Goal: Task Accomplishment & Management: Manage account settings

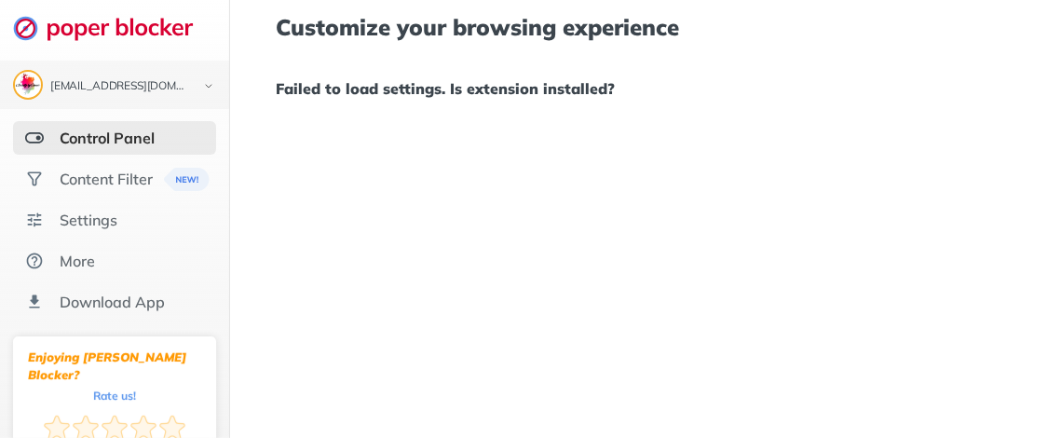
scroll to position [14, 0]
click at [116, 129] on div "Control Panel" at bounding box center [107, 138] width 95 height 19
click at [43, 139] on img at bounding box center [34, 138] width 19 height 19
click at [144, 136] on div "Control Panel" at bounding box center [107, 138] width 95 height 19
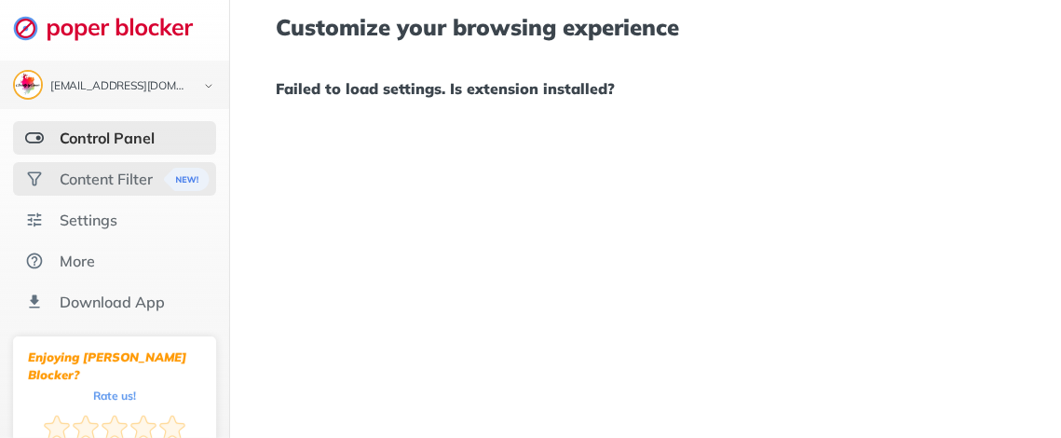
click at [88, 177] on div "Content Filter" at bounding box center [106, 178] width 93 height 19
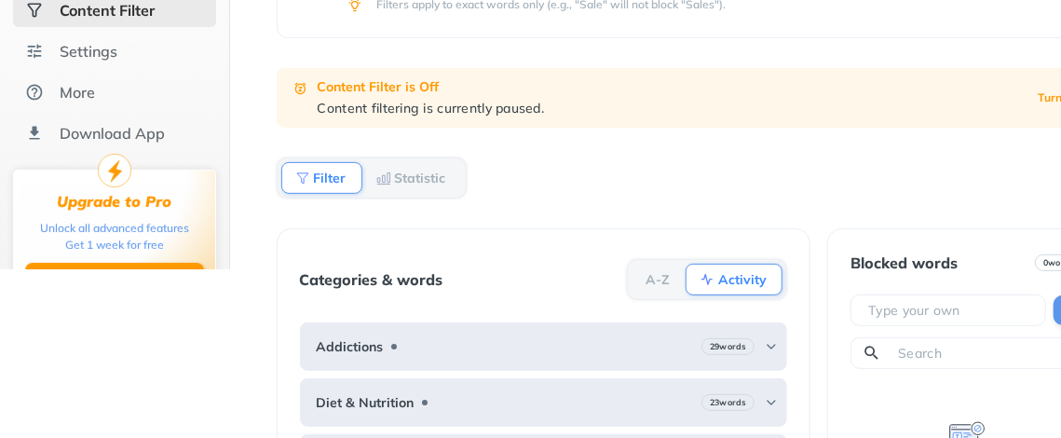
scroll to position [329, 0]
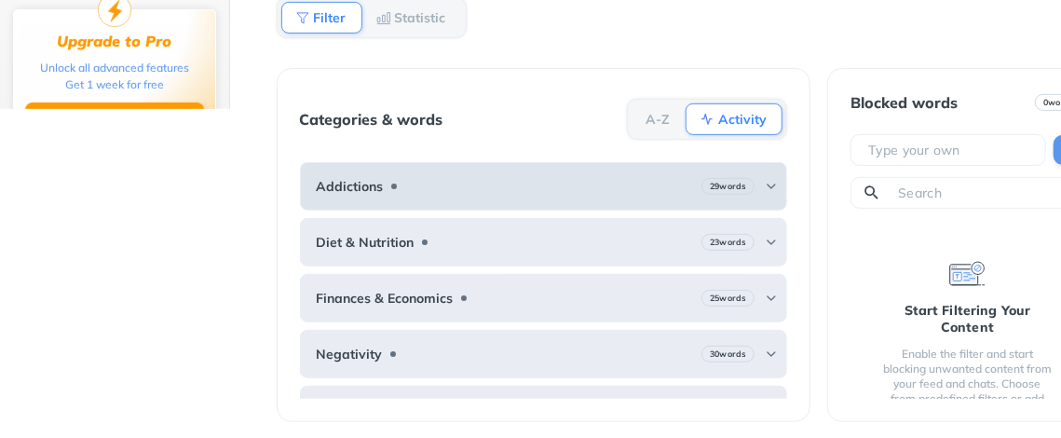
click at [765, 181] on img at bounding box center [771, 186] width 15 height 15
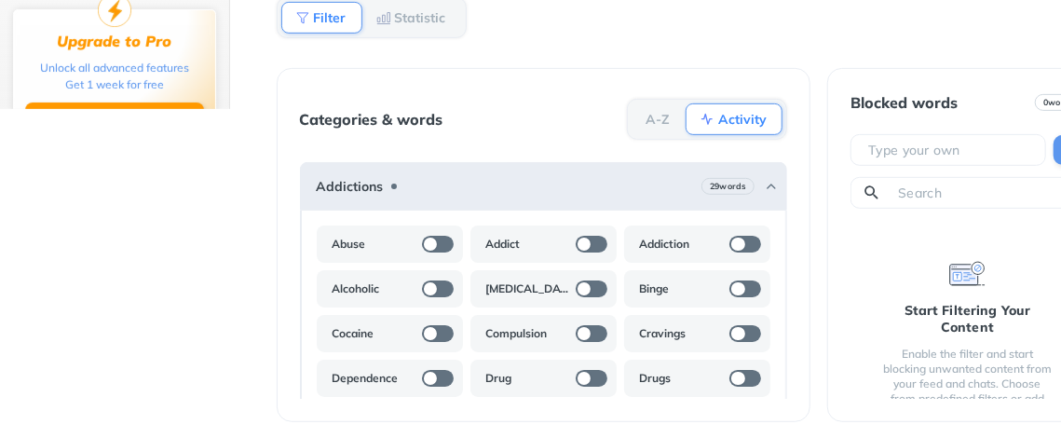
click at [434, 236] on div at bounding box center [438, 244] width 32 height 17
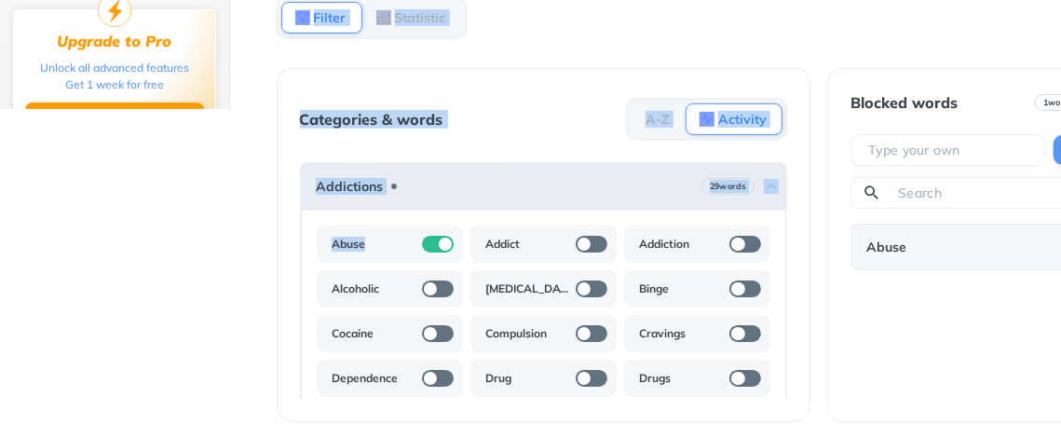
click at [439, 237] on div at bounding box center [445, 243] width 13 height 13
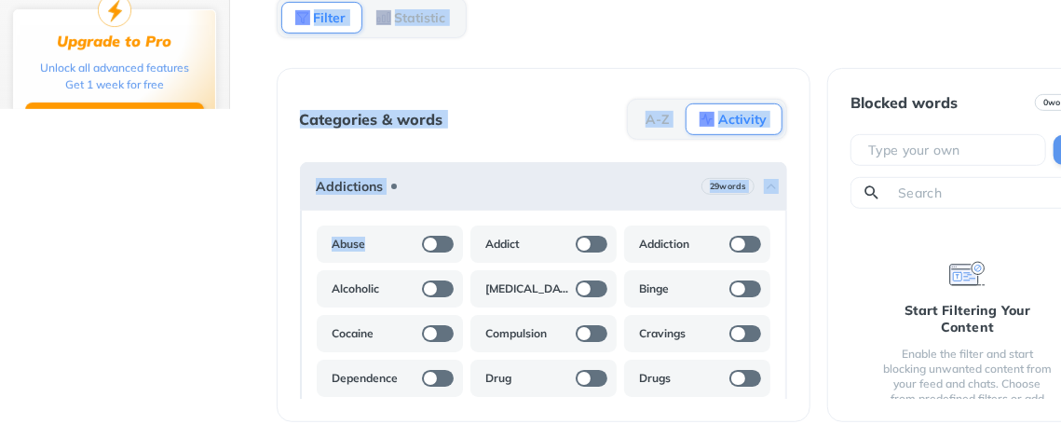
click at [839, 343] on div "Blocked words 0 words Start Filtering Your Content Enable the filter and start …" at bounding box center [966, 245] width 279 height 354
click at [808, 300] on div "Categories & words A-Z Activity Addictions 29 words Abuse Addict Addiction Alco…" at bounding box center [544, 245] width 535 height 354
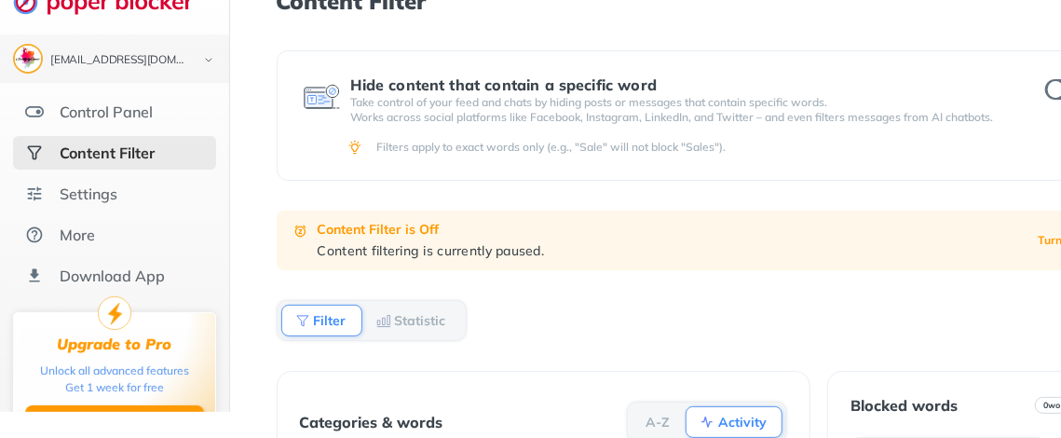
scroll to position [0, 0]
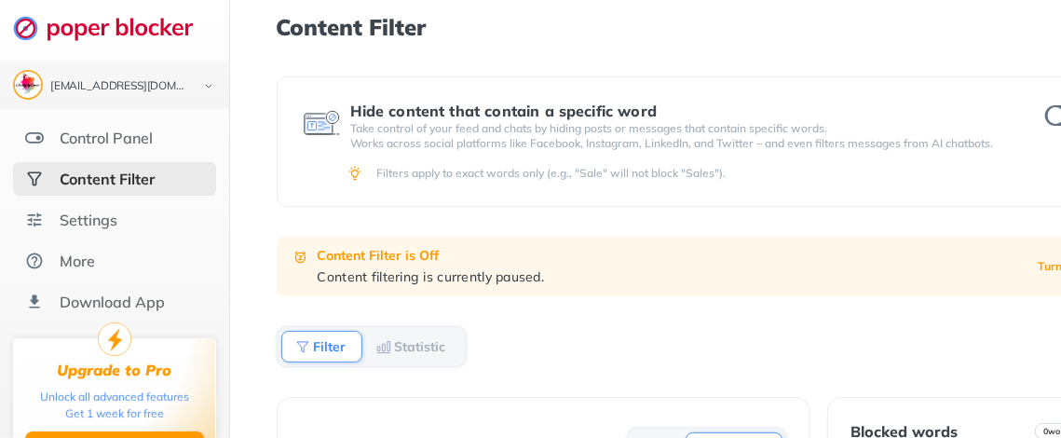
click at [1054, 264] on b "Turn On" at bounding box center [1059, 266] width 43 height 13
